Goal: Information Seeking & Learning: Find specific fact

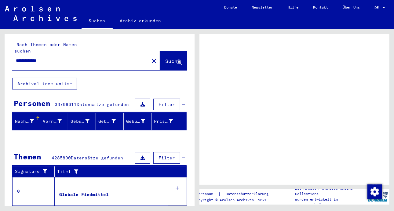
click at [176, 60] on icon at bounding box center [178, 62] width 5 height 5
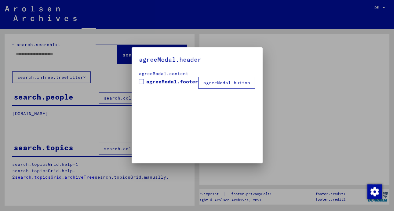
type input "**********"
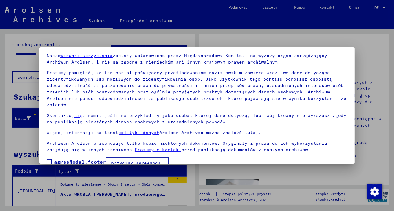
scroll to position [28, 0]
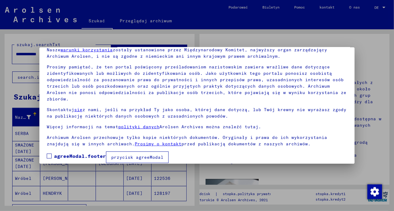
click at [50, 154] on span at bounding box center [49, 156] width 5 height 5
click at [127, 154] on font "przycisk agreeModal" at bounding box center [137, 156] width 52 height 5
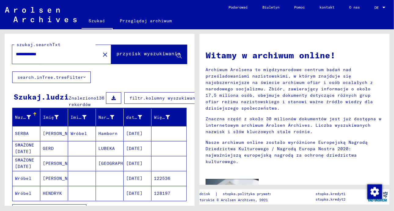
click at [140, 54] on font "przycisk wyszukiwania" at bounding box center [148, 53] width 64 height 6
click at [166, 55] on font "przycisk wyszukiwania" at bounding box center [148, 53] width 64 height 6
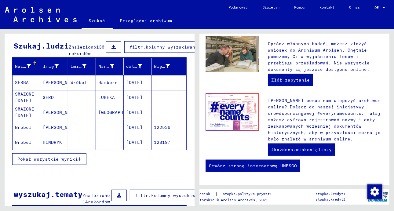
scroll to position [61, 0]
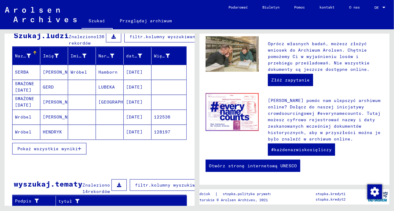
click at [21, 135] on font "Wróbel" at bounding box center [23, 131] width 16 height 5
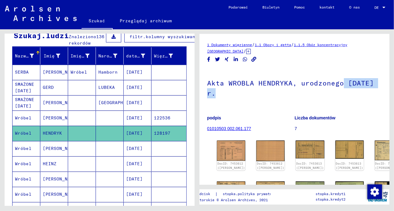
drag, startPoint x: 393, startPoint y: 84, endPoint x: 393, endPoint y: 108, distance: 23.5
click at [393, 108] on div "1 Dokumenty więzienne / 1.1 Obozy i getta / 1.1.5 Obóz koncentracyjny [GEOGRAPH…" at bounding box center [295, 117] width 197 height 176
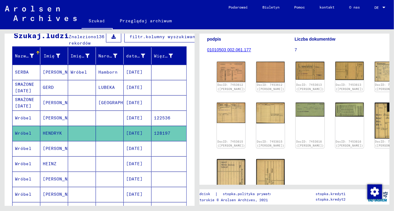
scroll to position [77, 0]
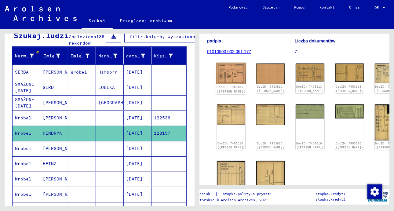
click at [226, 71] on img at bounding box center [231, 73] width 30 height 21
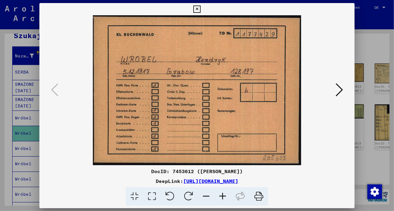
click at [226, 71] on img at bounding box center [197, 90] width 274 height 150
click at [339, 89] on icon at bounding box center [339, 89] width 7 height 15
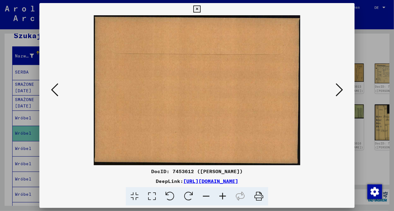
click at [339, 89] on icon at bounding box center [339, 89] width 7 height 15
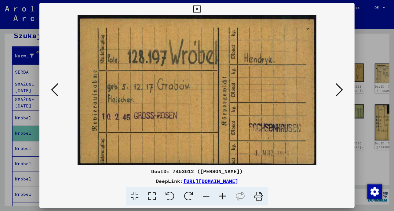
click at [339, 89] on icon at bounding box center [339, 89] width 7 height 15
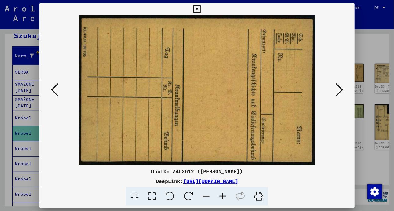
click at [339, 89] on icon at bounding box center [339, 89] width 7 height 15
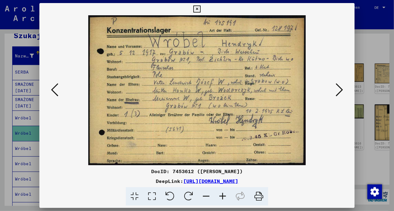
click at [339, 89] on icon at bounding box center [339, 89] width 7 height 15
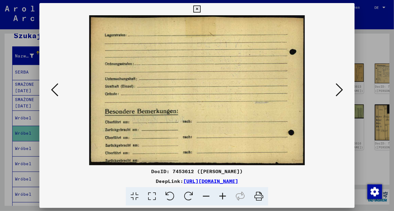
click at [339, 89] on icon at bounding box center [339, 89] width 7 height 15
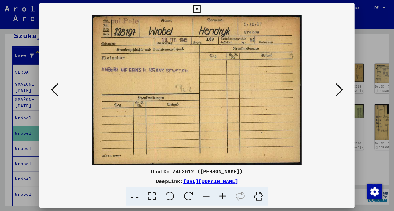
click at [339, 89] on icon at bounding box center [339, 89] width 7 height 15
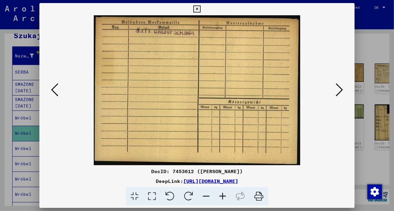
click at [339, 89] on icon at bounding box center [339, 89] width 7 height 15
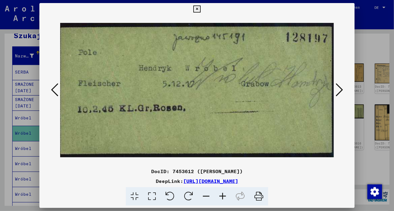
click at [339, 89] on icon at bounding box center [339, 89] width 7 height 15
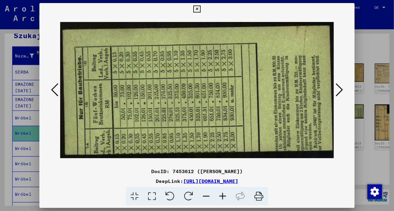
click at [339, 89] on icon at bounding box center [339, 89] width 7 height 15
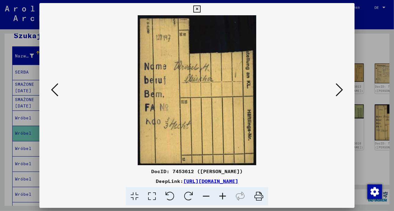
click at [339, 89] on icon at bounding box center [339, 89] width 7 height 15
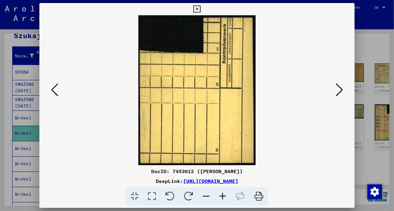
click at [339, 89] on icon at bounding box center [339, 89] width 7 height 15
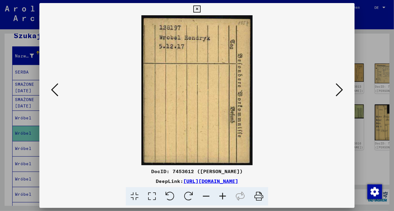
click at [339, 89] on icon at bounding box center [339, 89] width 7 height 15
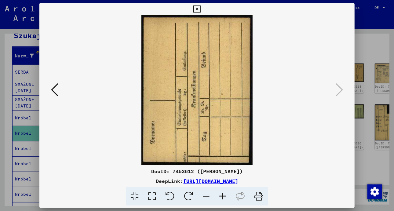
click at [33, 60] on div at bounding box center [197, 105] width 394 height 211
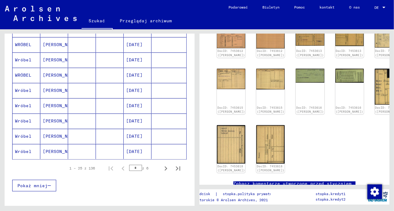
scroll to position [349, 0]
